Goal: Check status: Check status

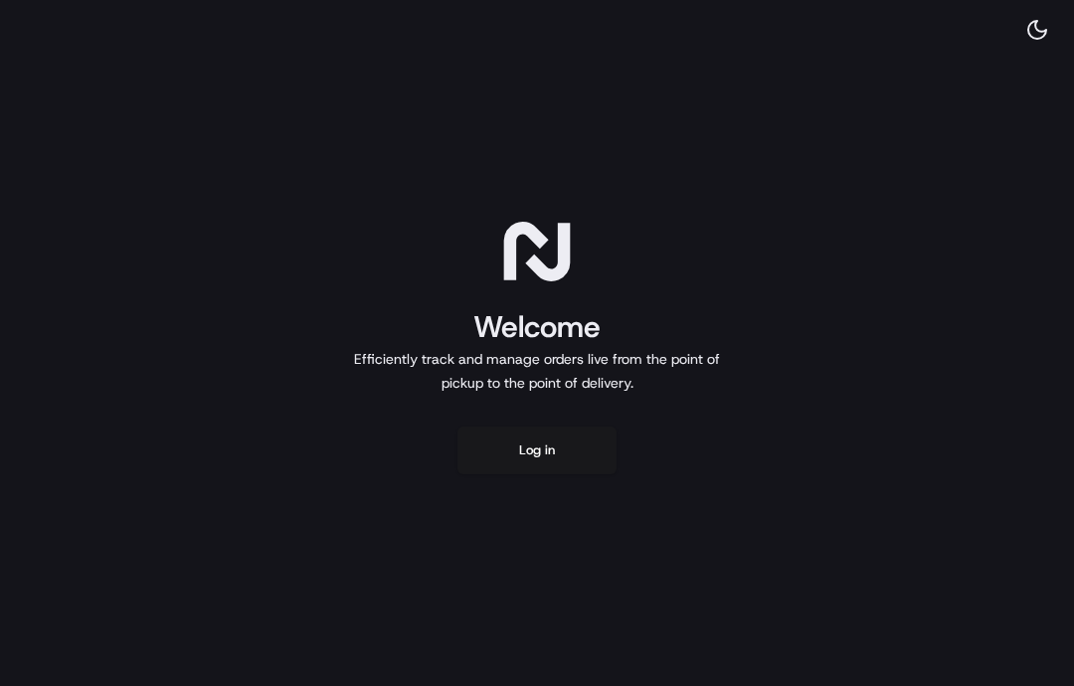
click at [550, 443] on button "Log in" at bounding box center [536, 451] width 159 height 48
